Goal: Find specific page/section: Find specific page/section

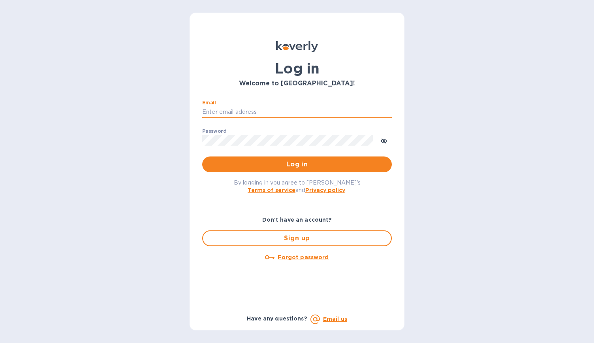
click at [258, 111] on input "Email" at bounding box center [297, 112] width 190 height 12
type input "[EMAIL_ADDRESS][DOMAIN_NAME]"
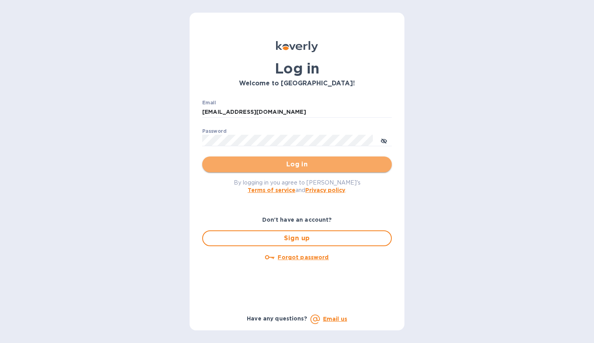
click at [309, 165] on span "Log in" at bounding box center [297, 164] width 177 height 9
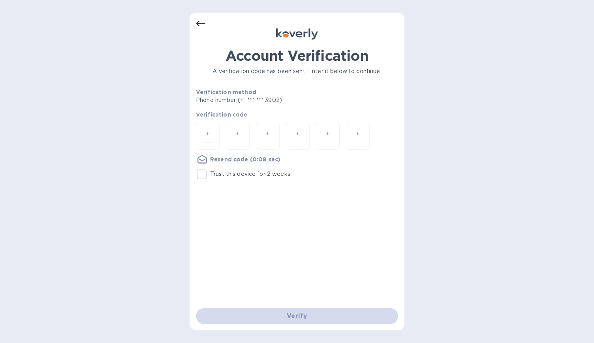
click at [206, 131] on input "number" at bounding box center [208, 135] width 10 height 15
type input "7"
type input "6"
type input "8"
type input "4"
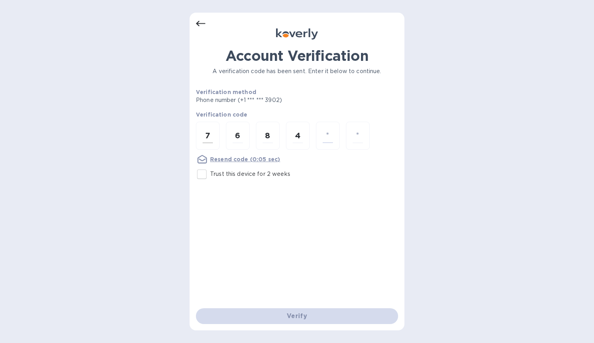
type input "7"
type input "5"
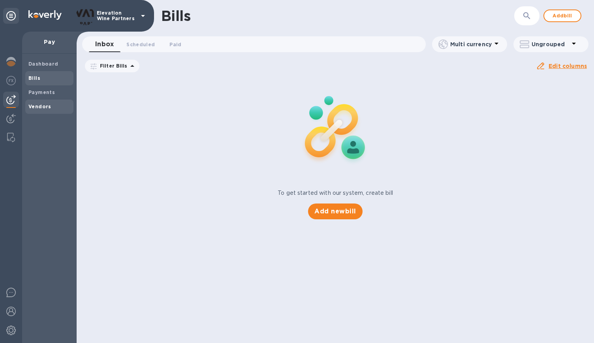
click at [56, 105] on span "Vendors" at bounding box center [49, 107] width 42 height 8
